Goal: Task Accomplishment & Management: Use online tool/utility

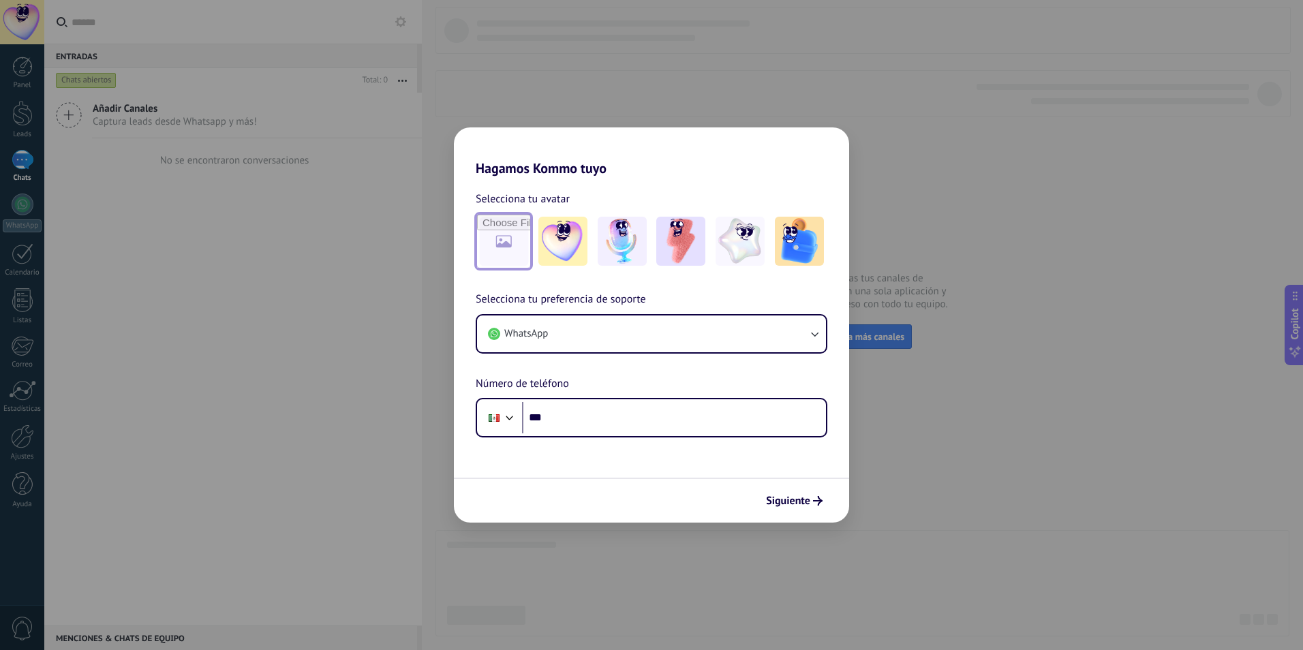
click at [509, 248] on input "file" at bounding box center [503, 241] width 53 height 53
type input "**********"
click at [616, 337] on button "WhatsApp" at bounding box center [651, 333] width 349 height 37
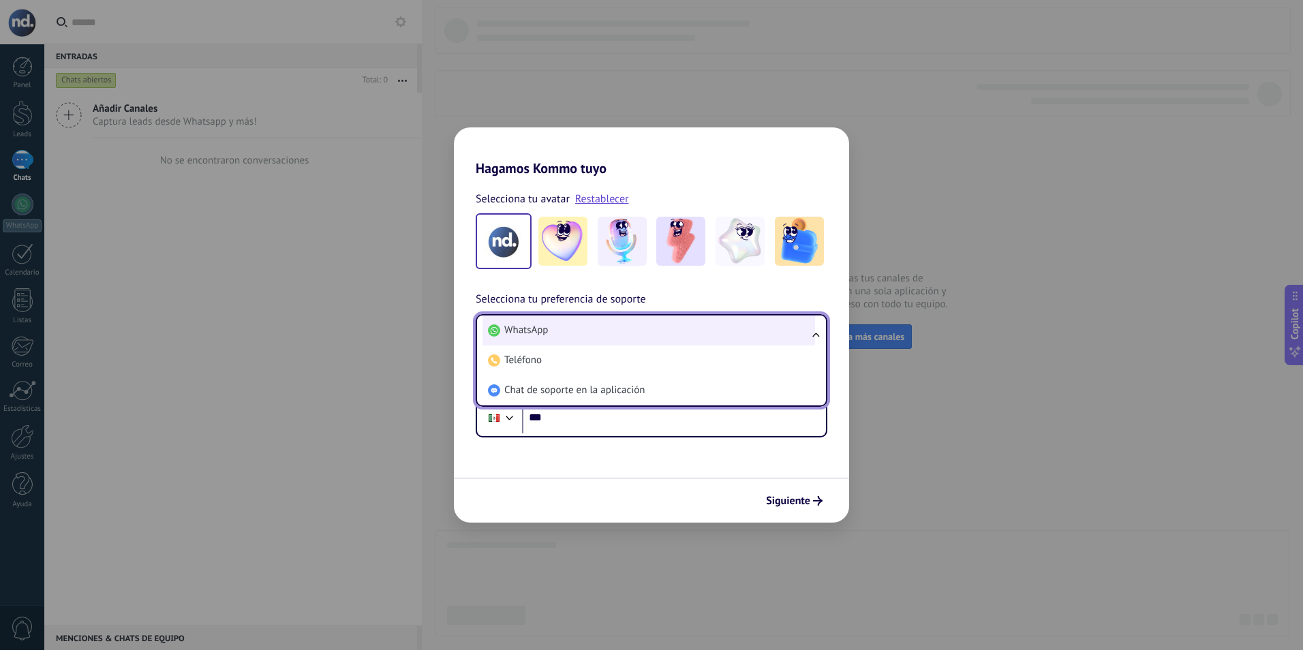
click at [615, 334] on li "WhatsApp" at bounding box center [648, 330] width 332 height 30
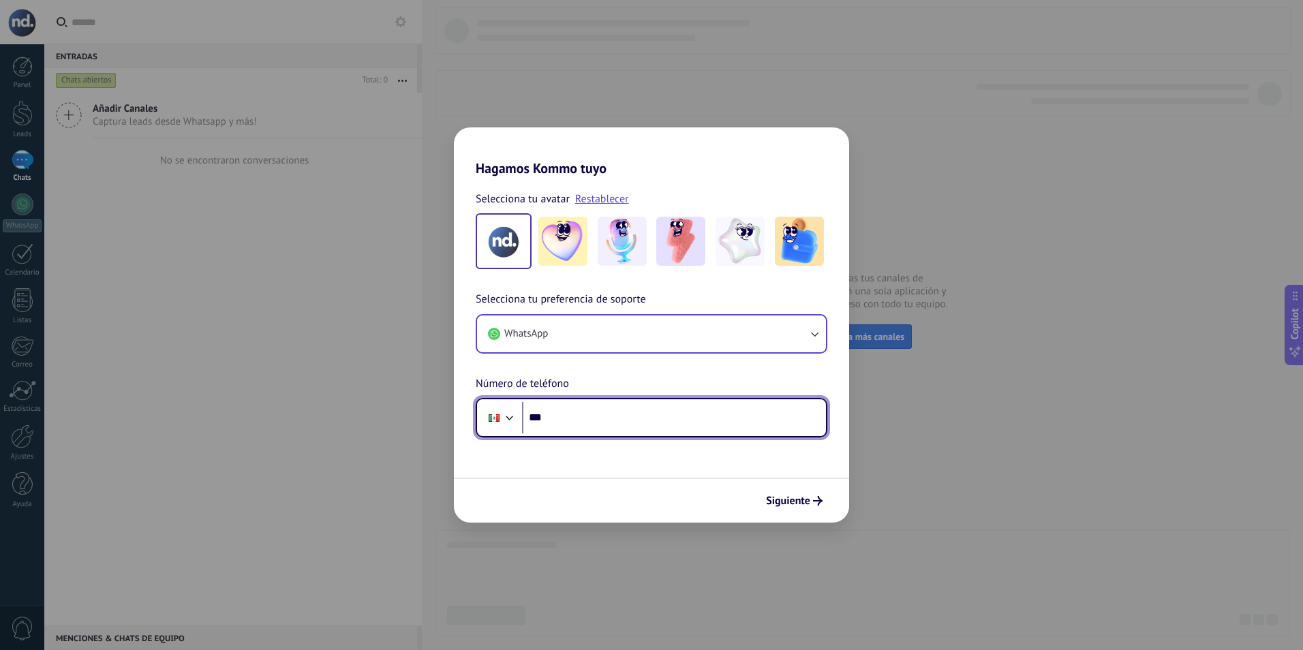
click at [581, 418] on input "***" at bounding box center [674, 417] width 304 height 31
type input "**********"
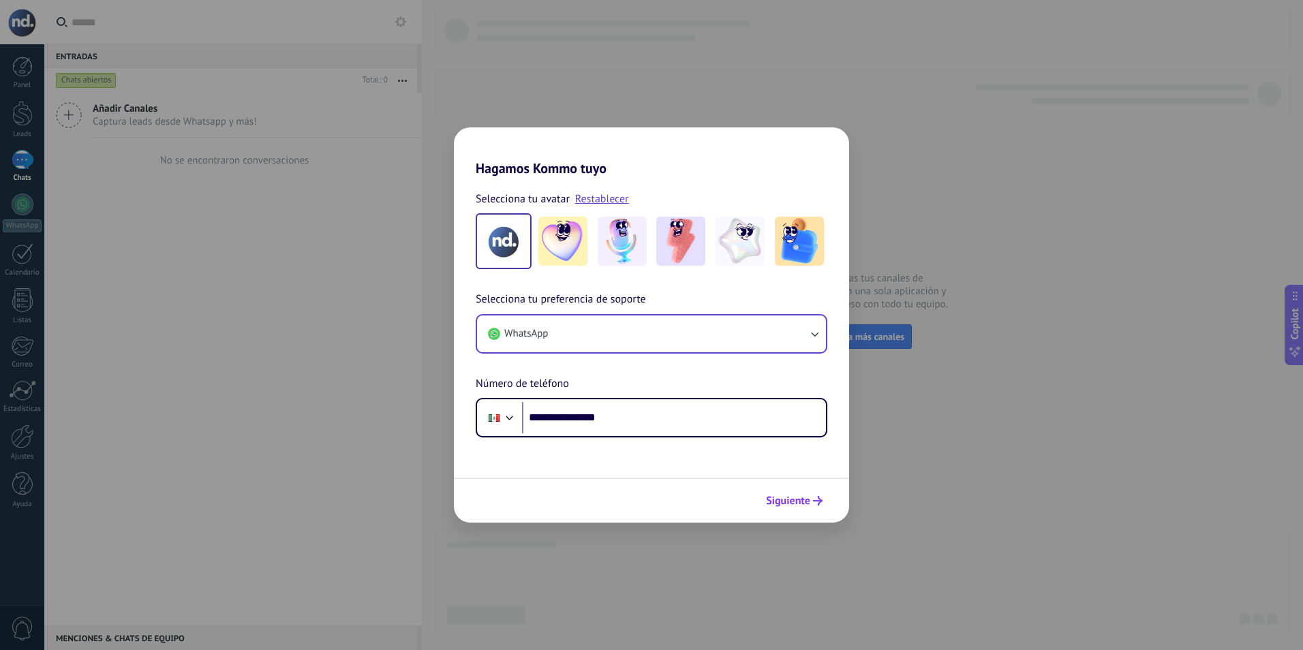
click at [796, 498] on span "Siguiente" at bounding box center [788, 501] width 44 height 10
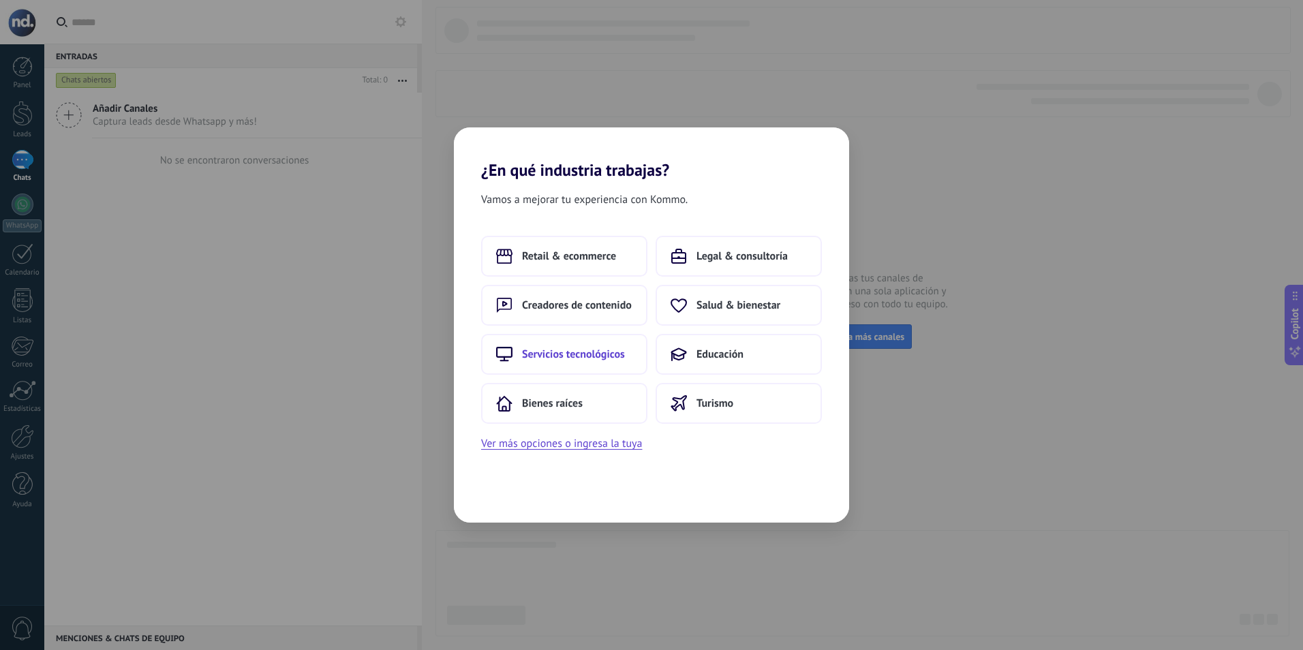
click at [545, 361] on button "Servicios tecnológicos" at bounding box center [564, 354] width 166 height 41
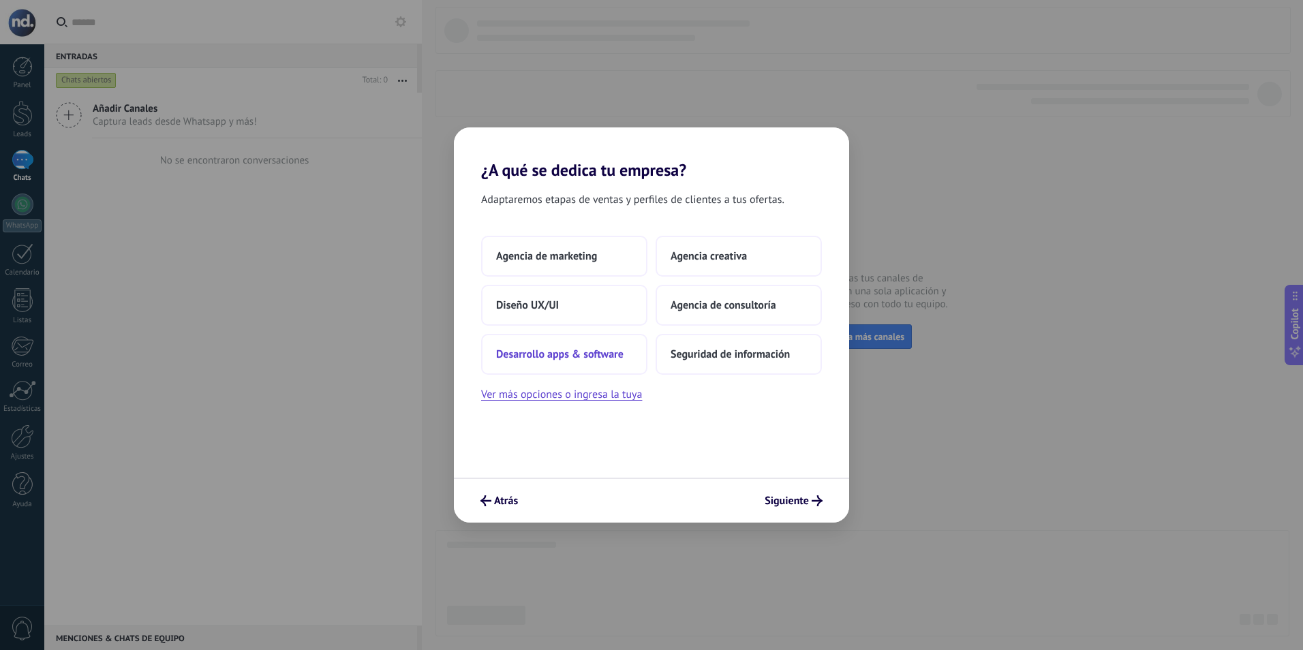
click at [585, 355] on span "Desarrollo apps & software" at bounding box center [559, 354] width 127 height 14
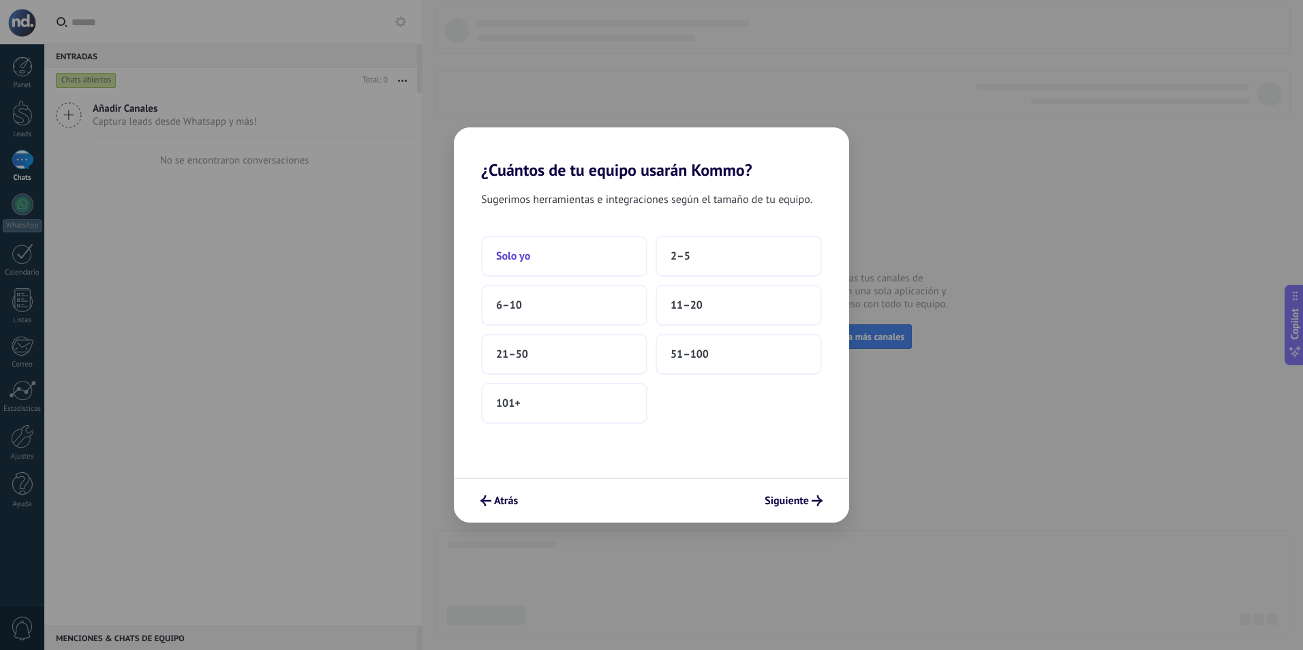
click at [570, 251] on button "Solo yo" at bounding box center [564, 256] width 166 height 41
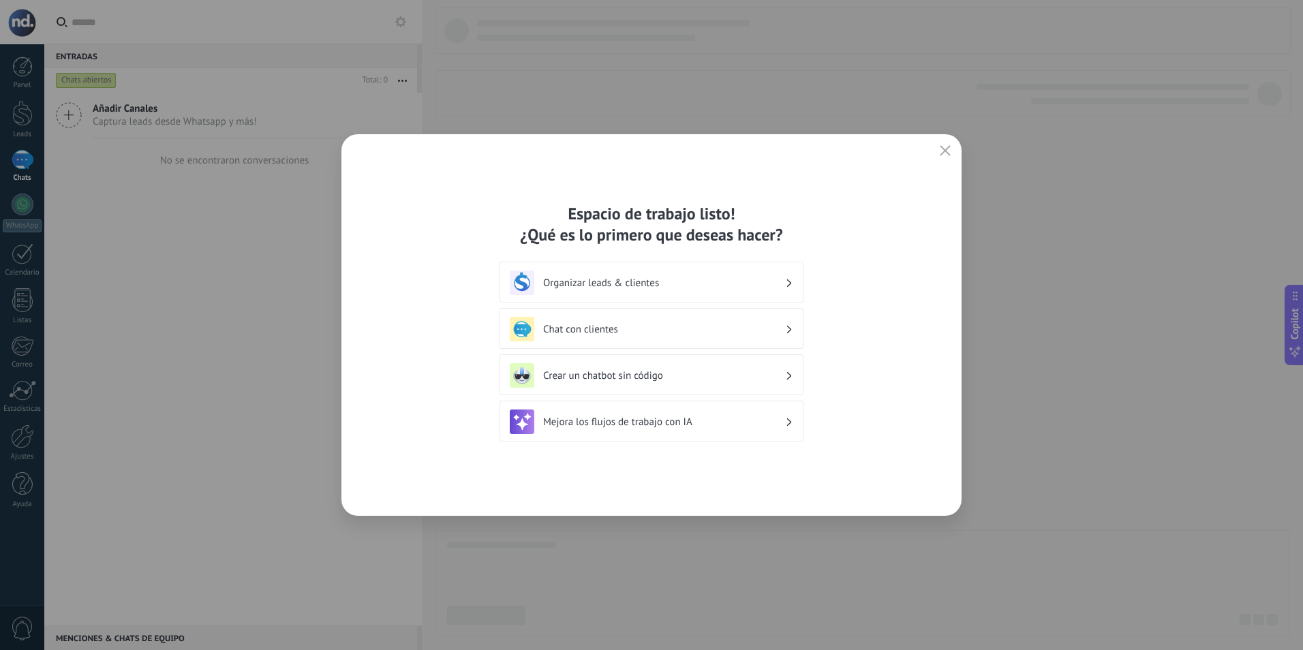
click at [882, 318] on div "Espacio de trabajo listo! ¿Qué es lo primero que deseas hacer? Organizar leads …" at bounding box center [651, 325] width 620 height 382
click at [745, 285] on h3 "Organizar leads & clientes" at bounding box center [664, 283] width 242 height 13
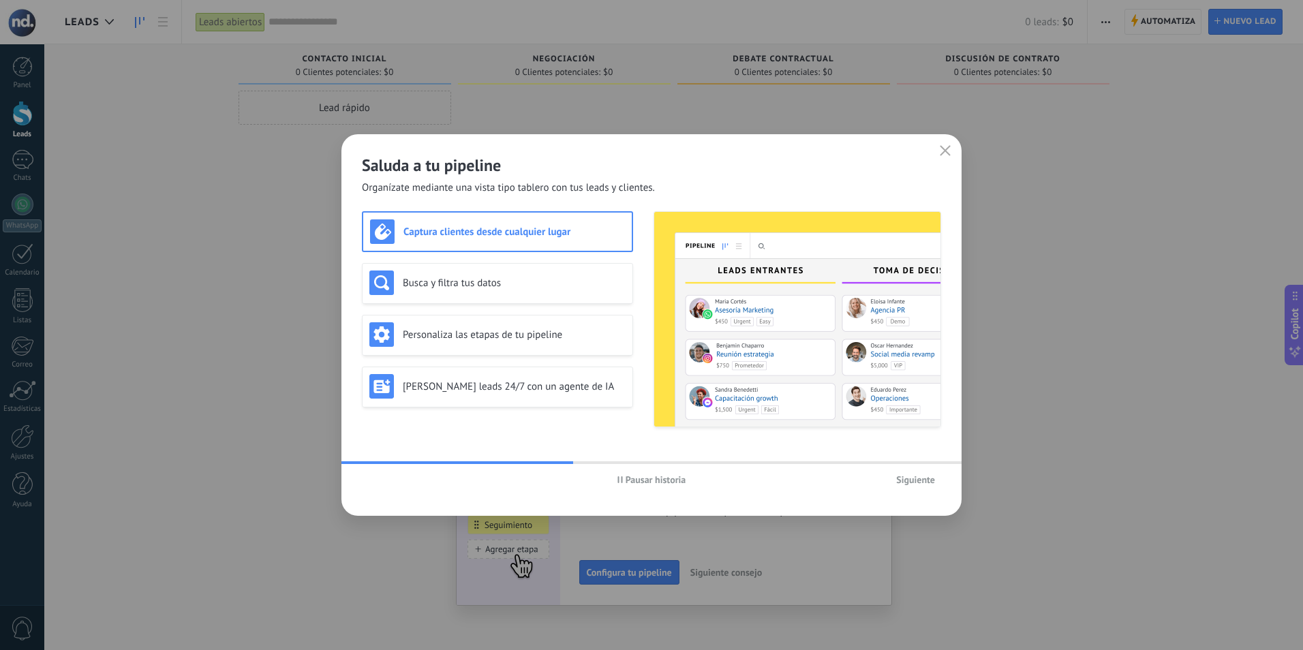
click at [758, 298] on img at bounding box center [797, 319] width 286 height 215
click at [917, 482] on span "Siguiente" at bounding box center [915, 480] width 39 height 10
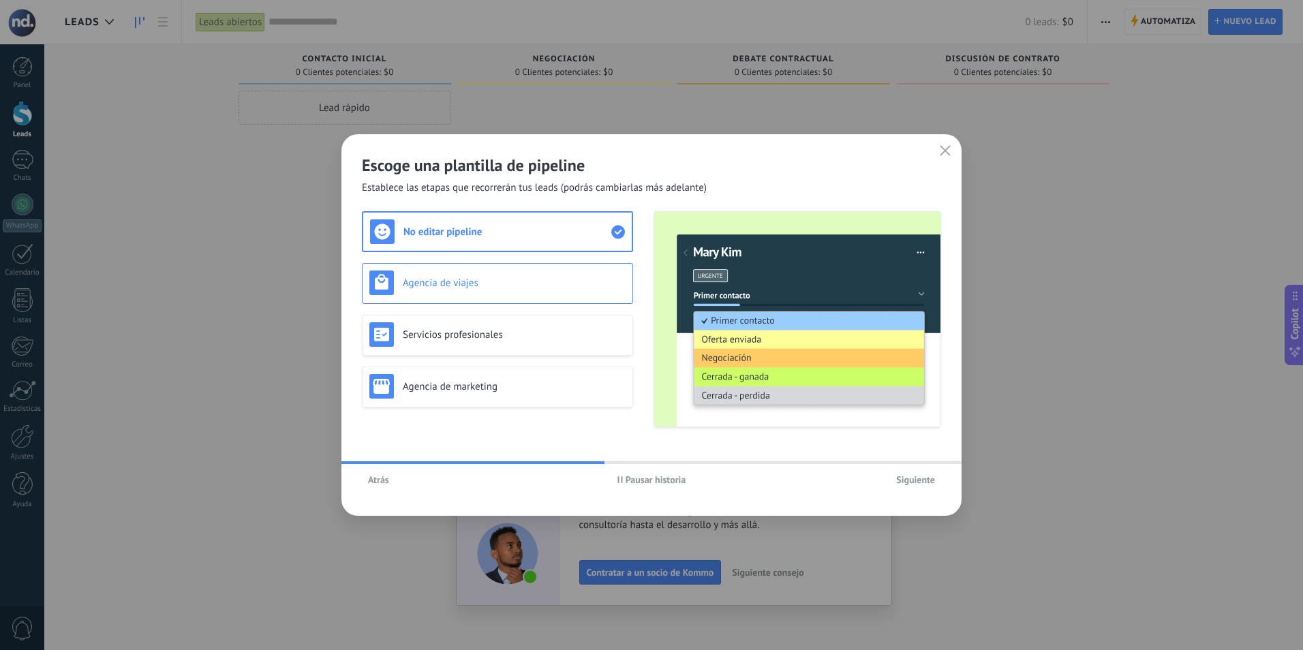
click at [460, 283] on h3 "Agencia de viajes" at bounding box center [514, 283] width 223 height 13
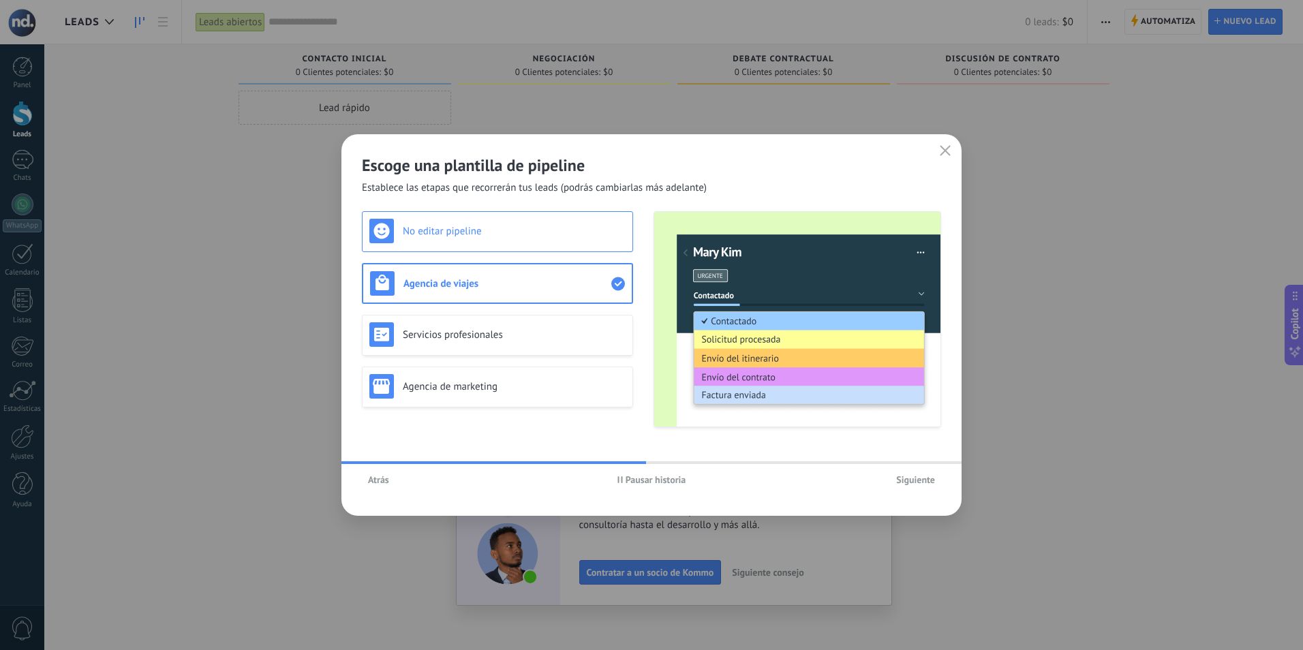
click at [474, 232] on h3 "No editar pipeline" at bounding box center [514, 231] width 223 height 13
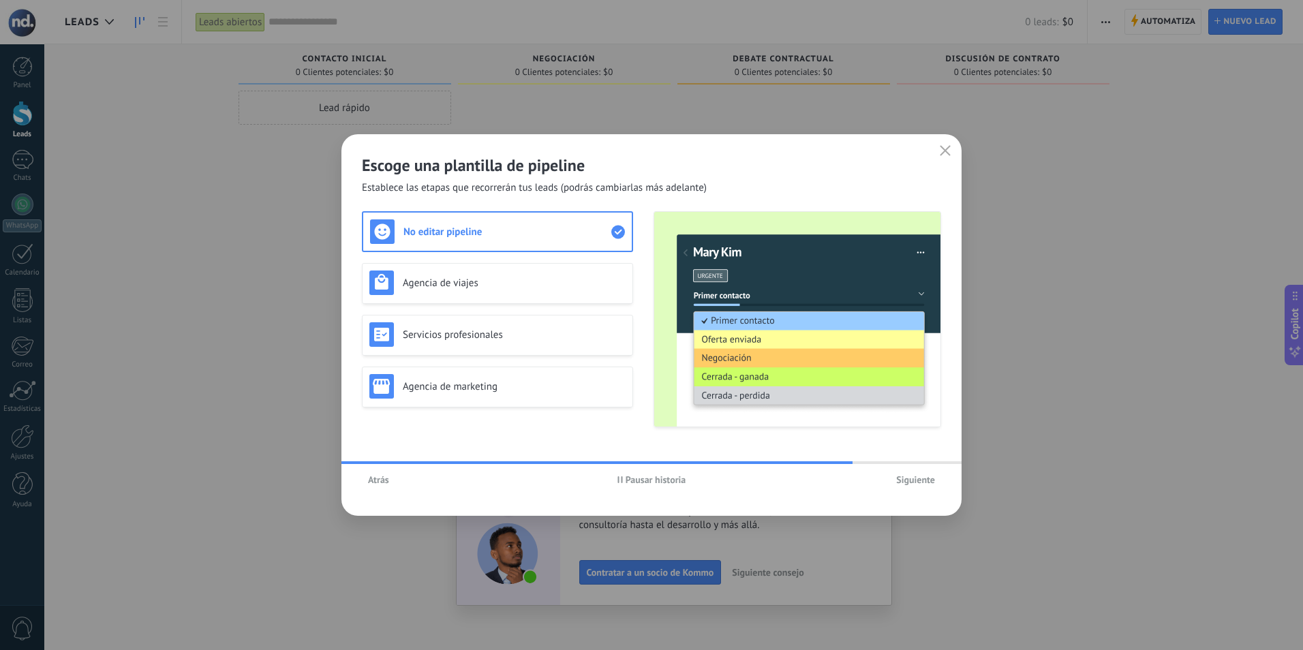
click at [912, 482] on span "Siguiente" at bounding box center [915, 480] width 39 height 10
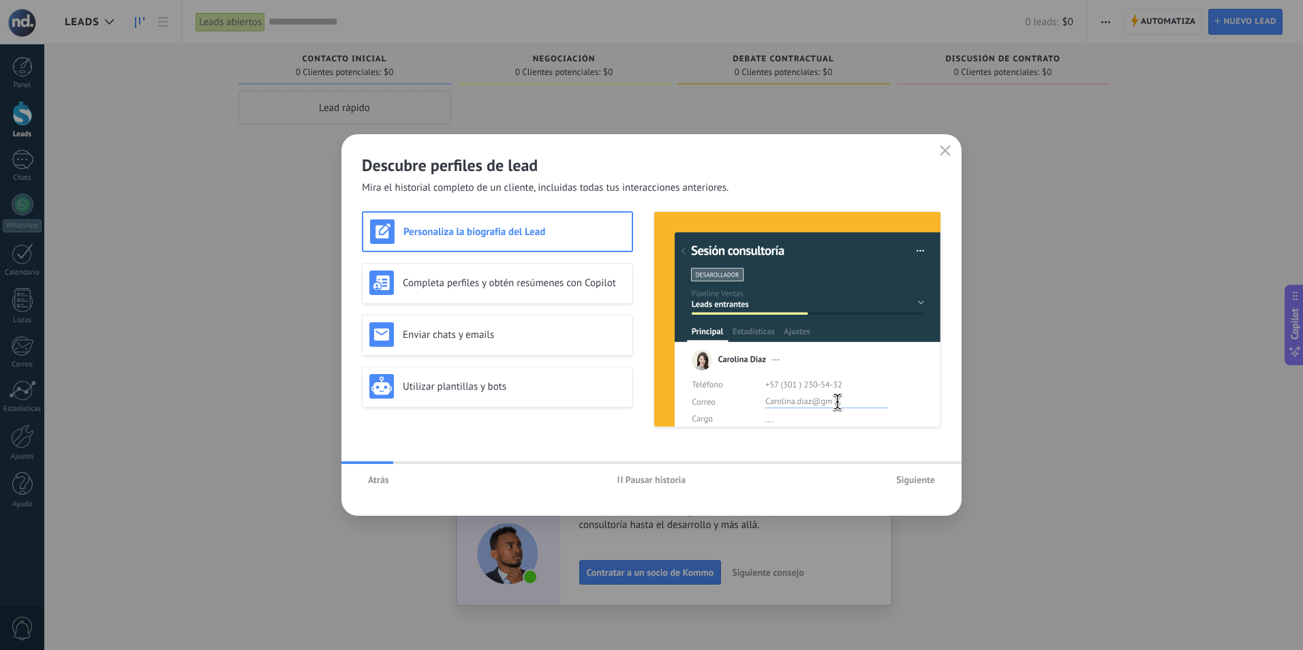
click at [912, 482] on span "Siguiente" at bounding box center [915, 480] width 39 height 10
